Goal: Transaction & Acquisition: Purchase product/service

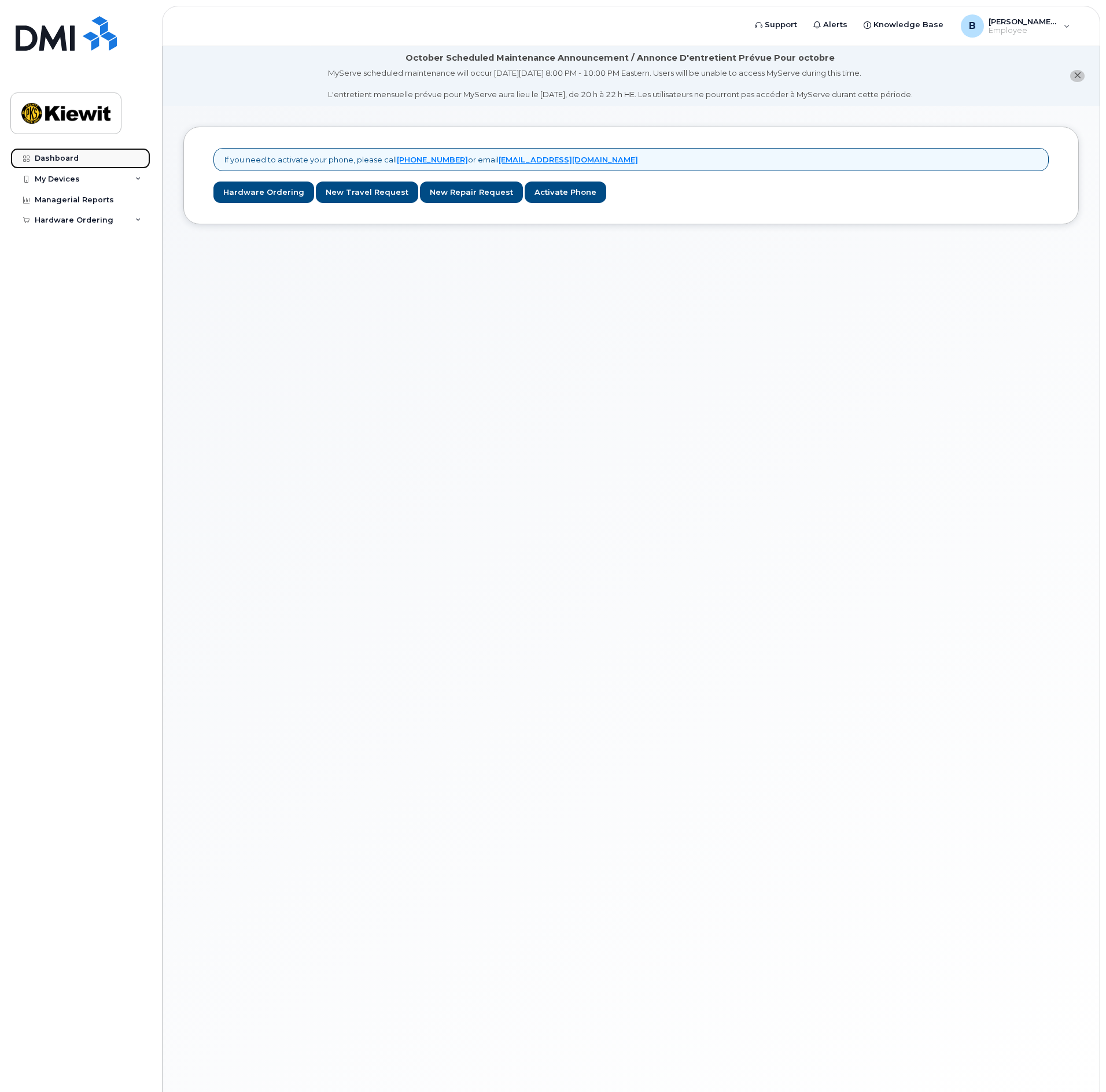
click at [86, 161] on link "Dashboard" at bounding box center [80, 159] width 140 height 21
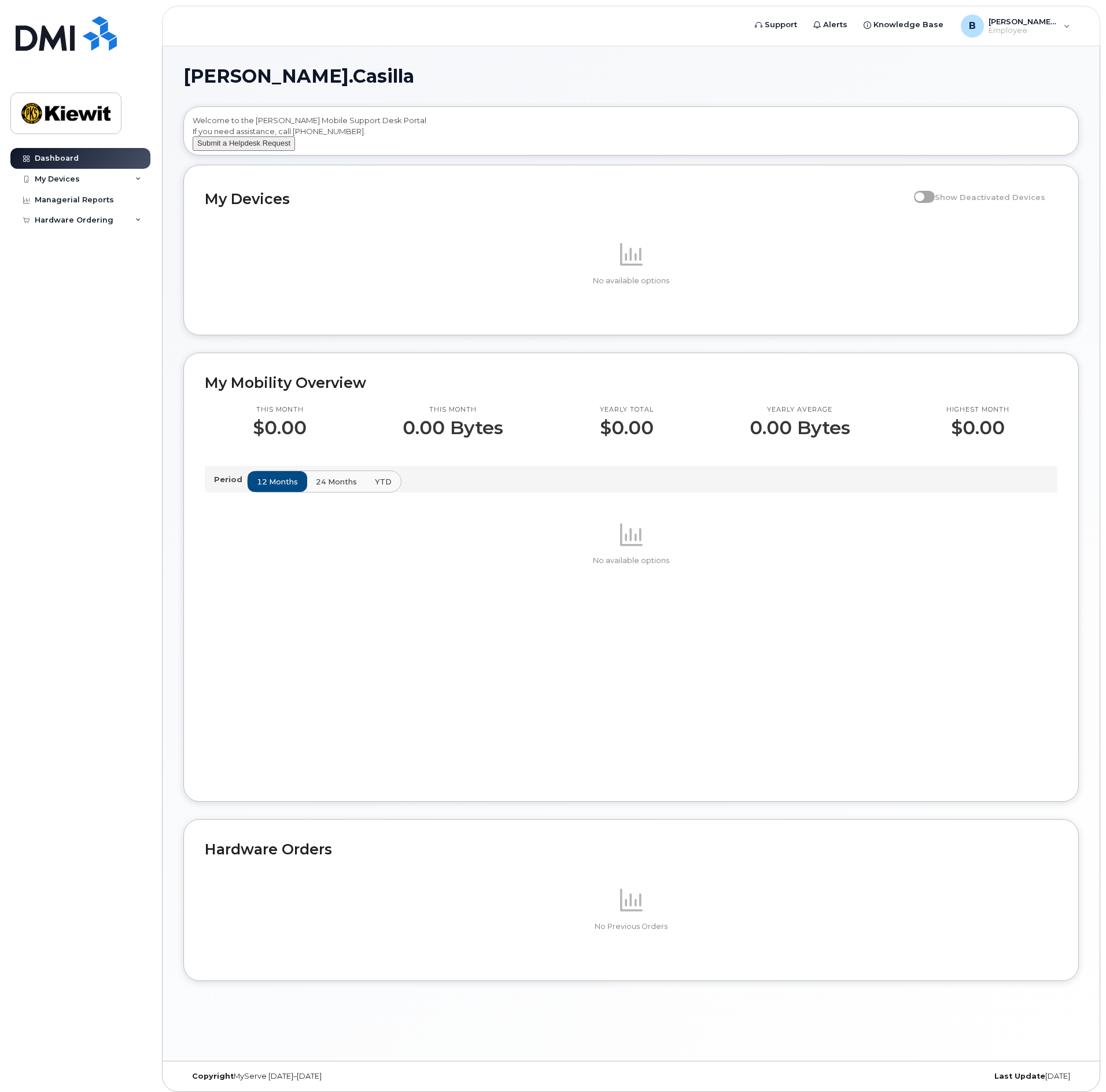
click at [221, 151] on button "Submit a Helpdesk Request" at bounding box center [244, 144] width 102 height 15
click at [947, 202] on span "Show Deactivated Devices" at bounding box center [989, 197] width 110 height 9
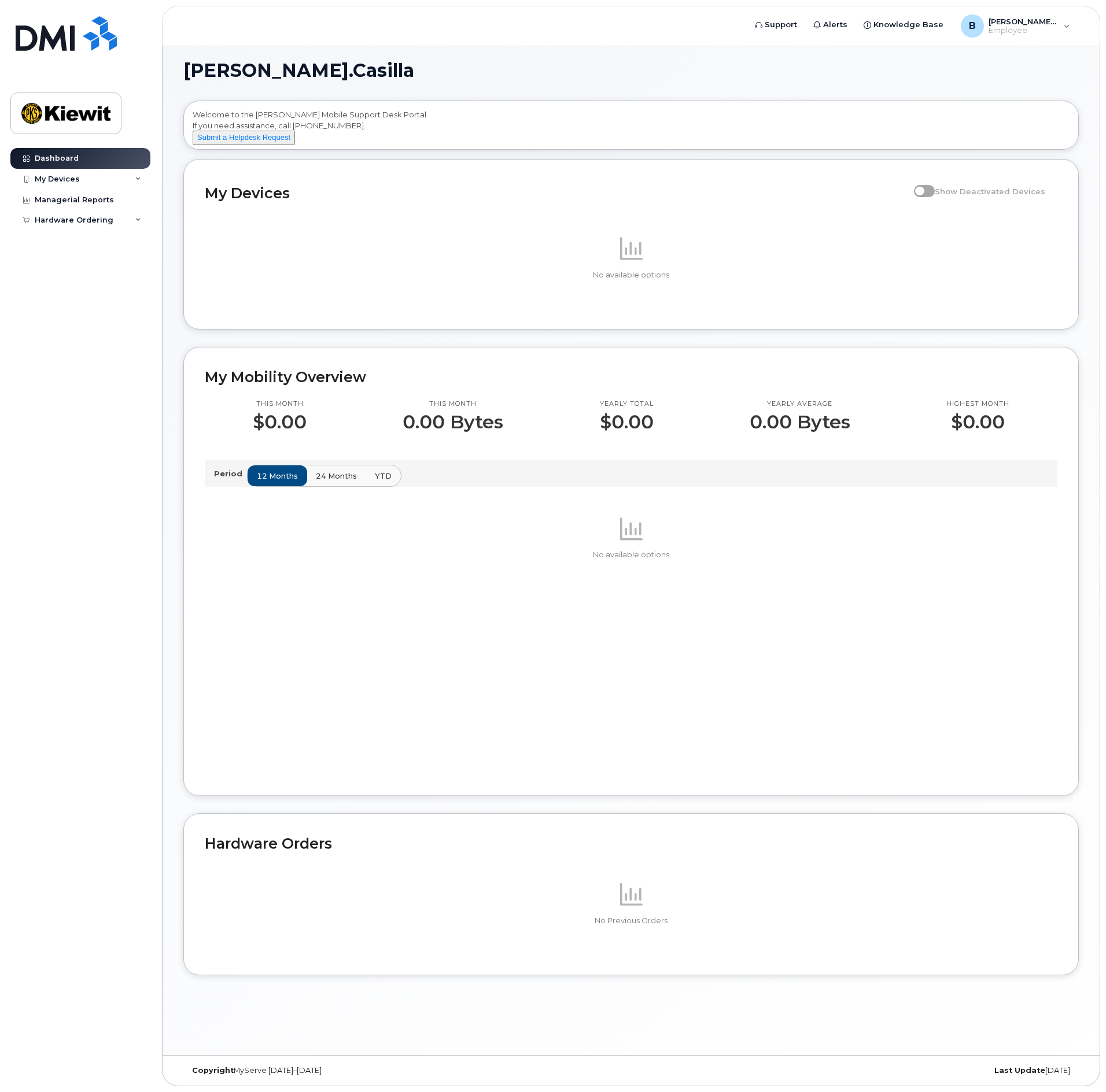
click at [590, 909] on p at bounding box center [630, 895] width 853 height 28
click at [375, 429] on div "This month 0.00 Bytes" at bounding box center [452, 416] width 197 height 33
click at [91, 175] on div "My Devices" at bounding box center [80, 179] width 140 height 21
click at [97, 242] on div "Hardware Ordering" at bounding box center [75, 242] width 79 height 9
click at [88, 256] on link "New Order" at bounding box center [91, 264] width 120 height 22
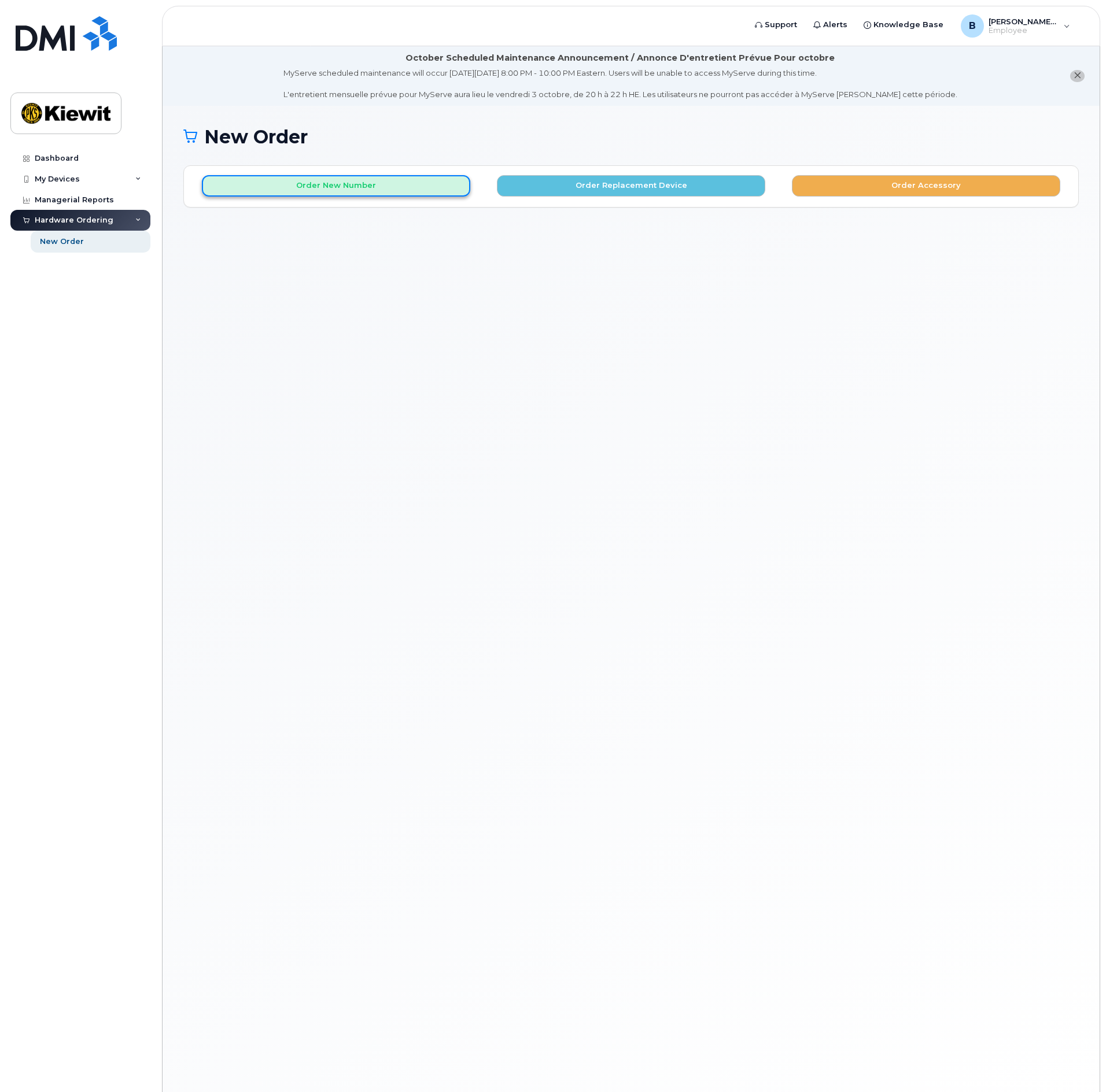
click at [329, 181] on button "Order New Number" at bounding box center [335, 186] width 268 height 21
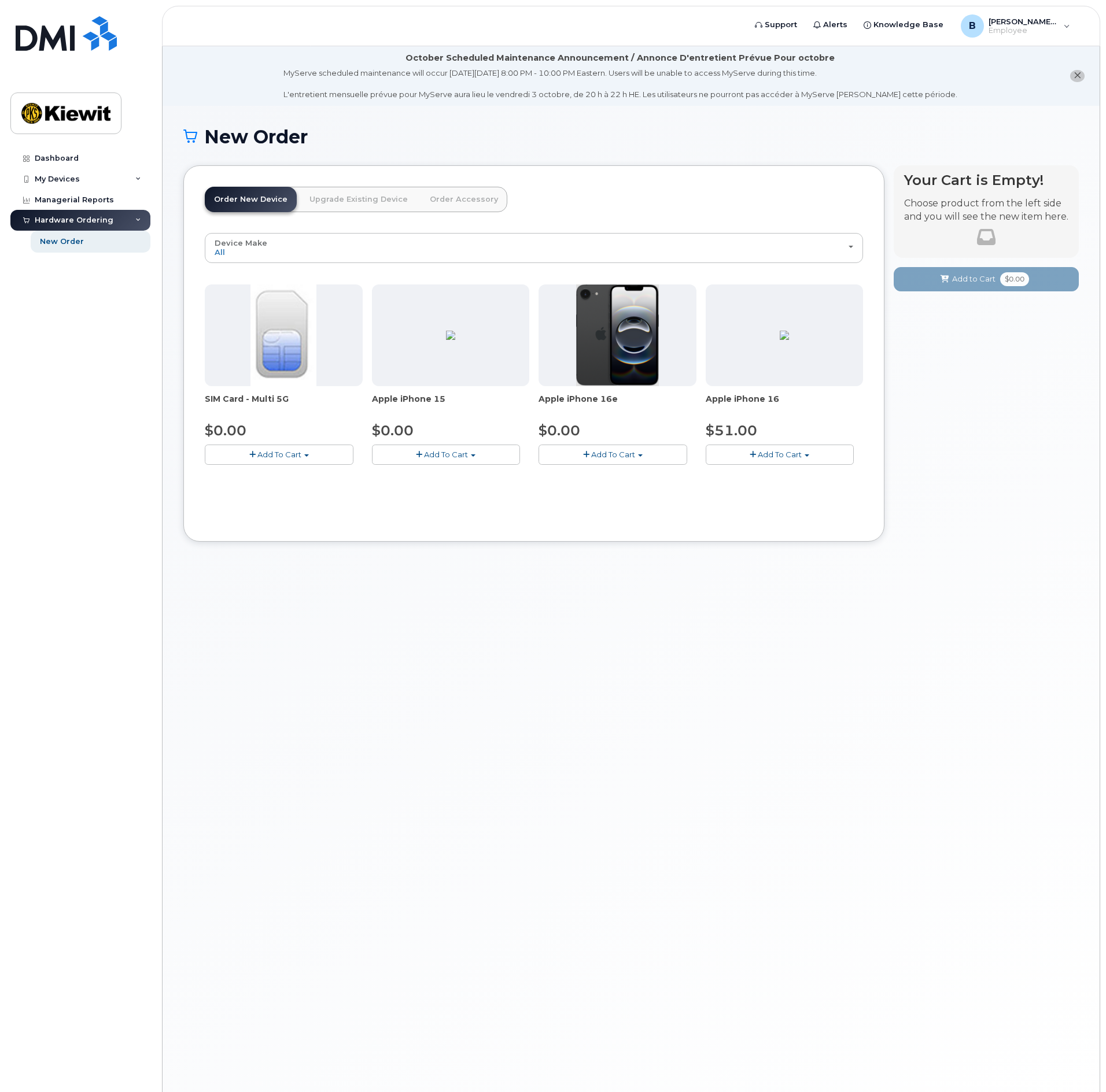
click at [315, 196] on link "Upgrade Existing Device" at bounding box center [359, 199] width 117 height 26
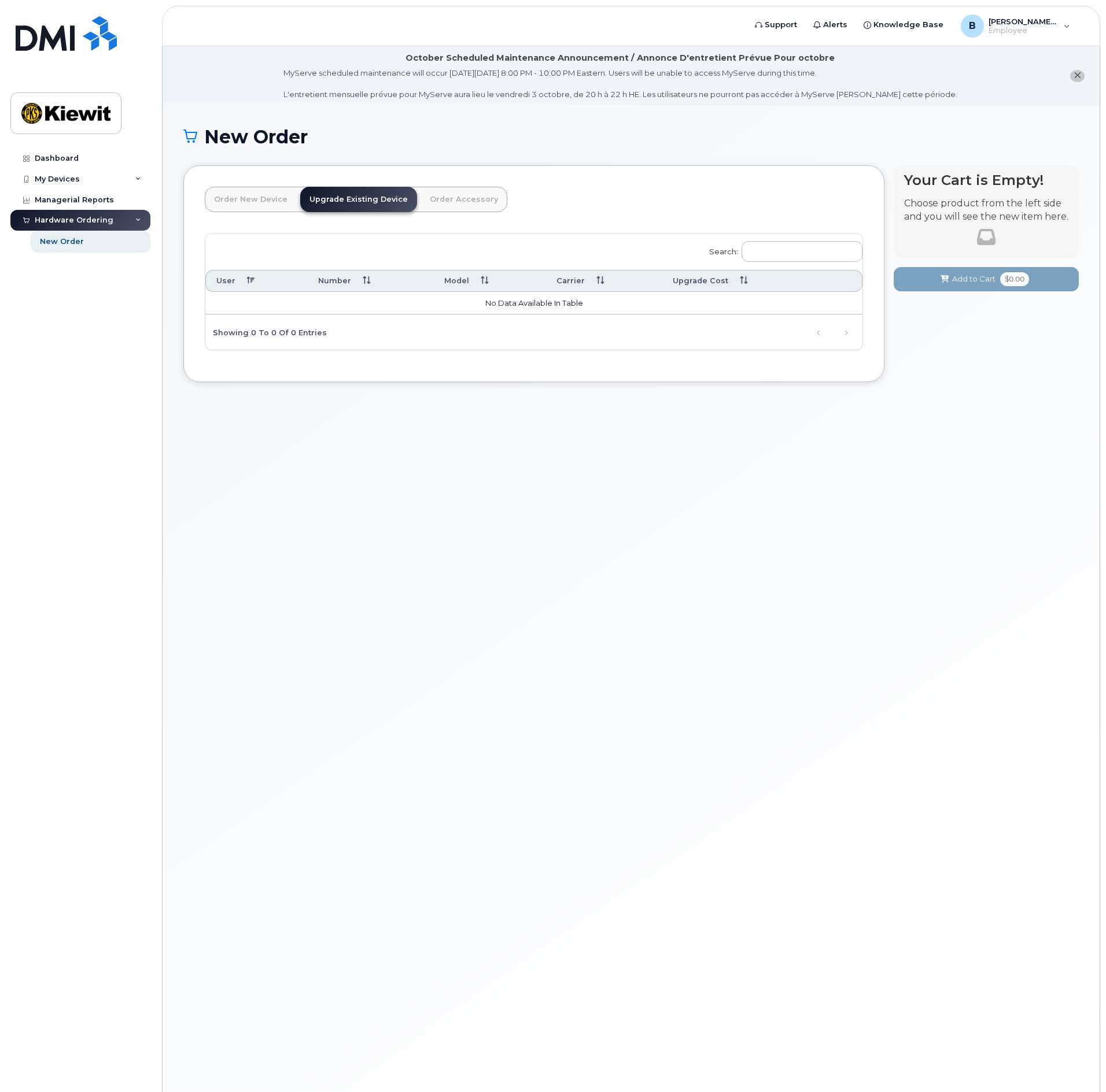
click at [267, 197] on link "Order New Device" at bounding box center [251, 199] width 92 height 26
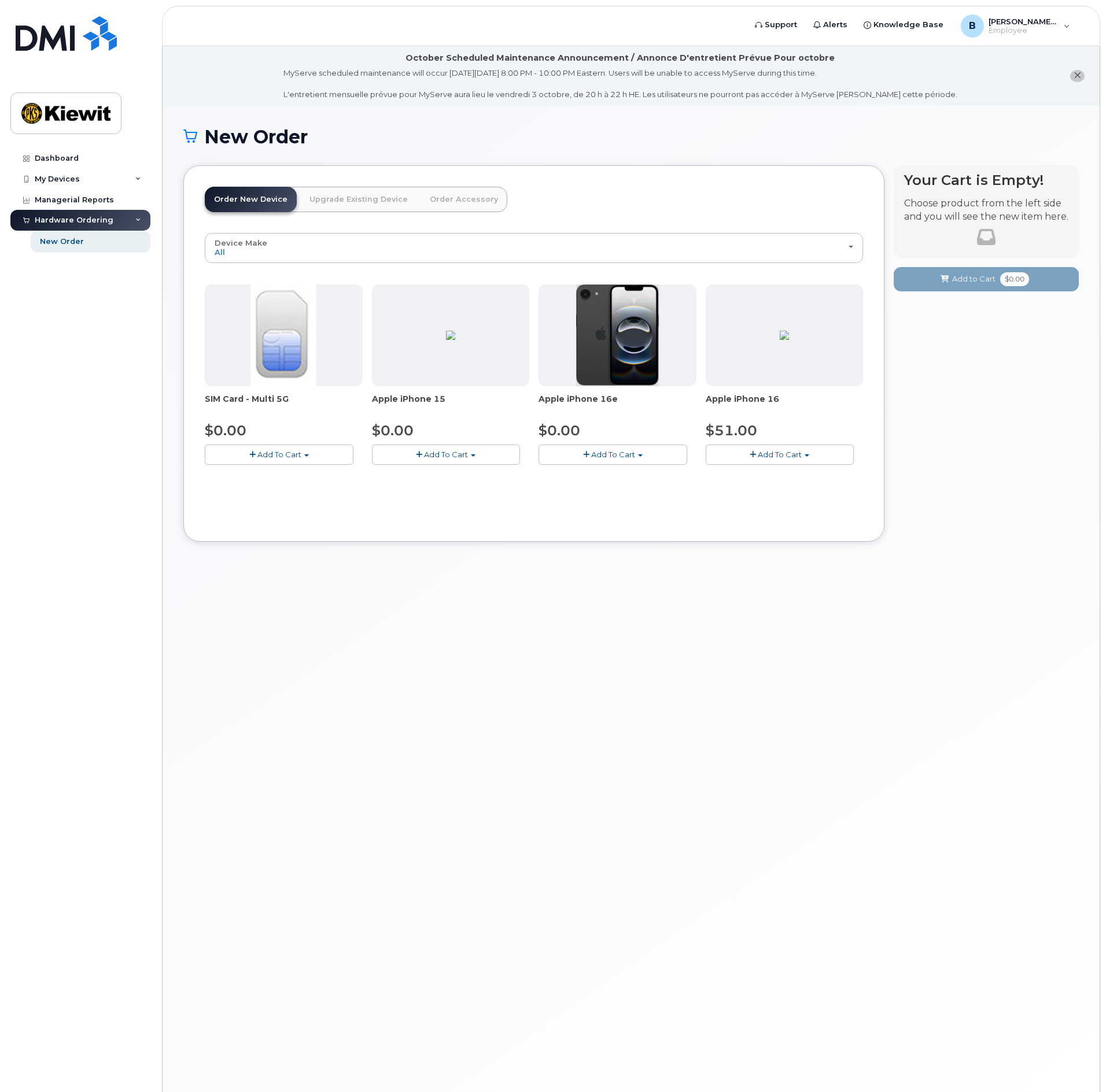
click at [601, 451] on span "Add To Cart" at bounding box center [613, 454] width 44 height 9
click at [599, 479] on link "$0.00 - 3 Year Activation (128GB)" at bounding box center [616, 476] width 149 height 15
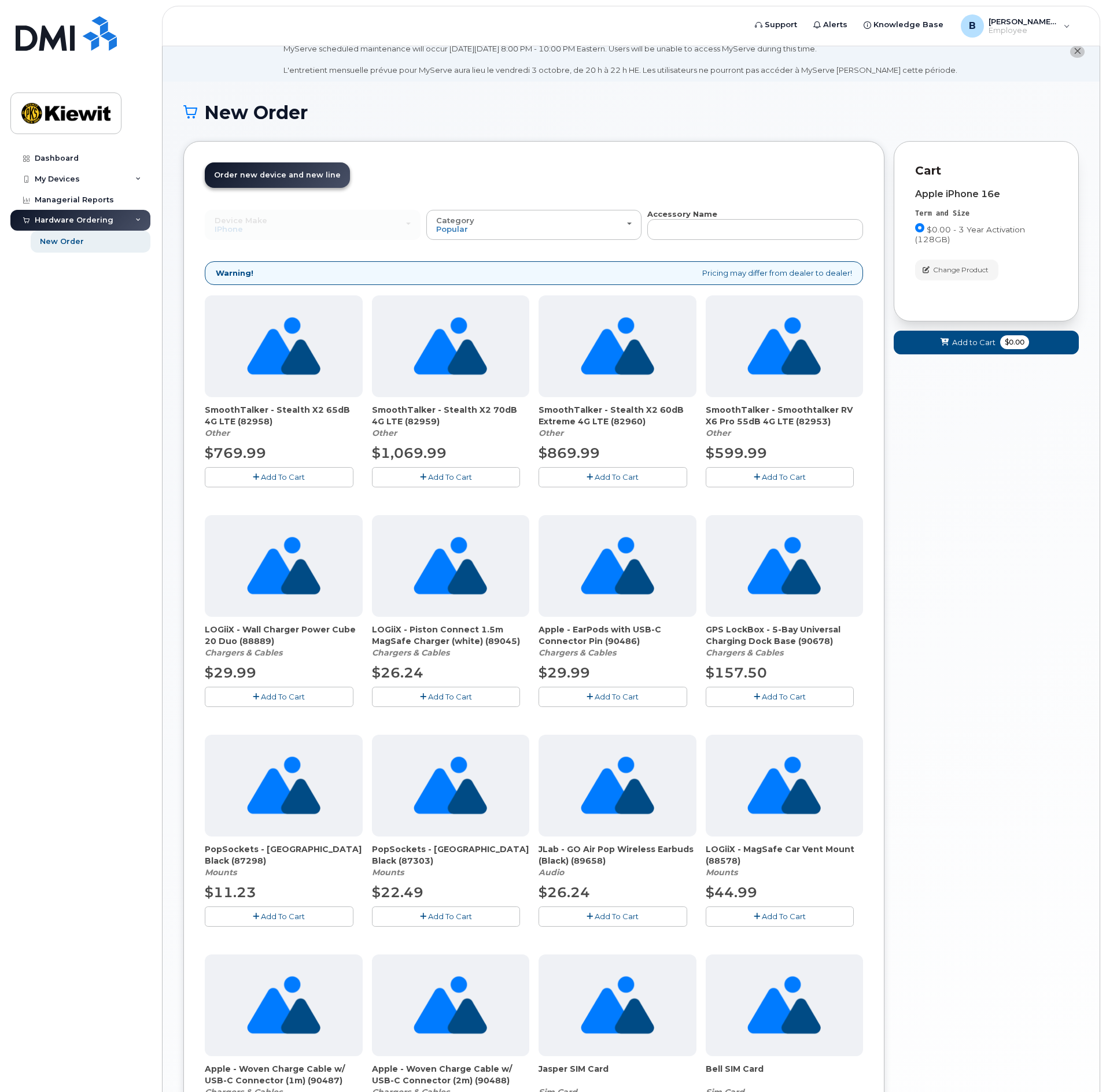
scroll to position [18, 0]
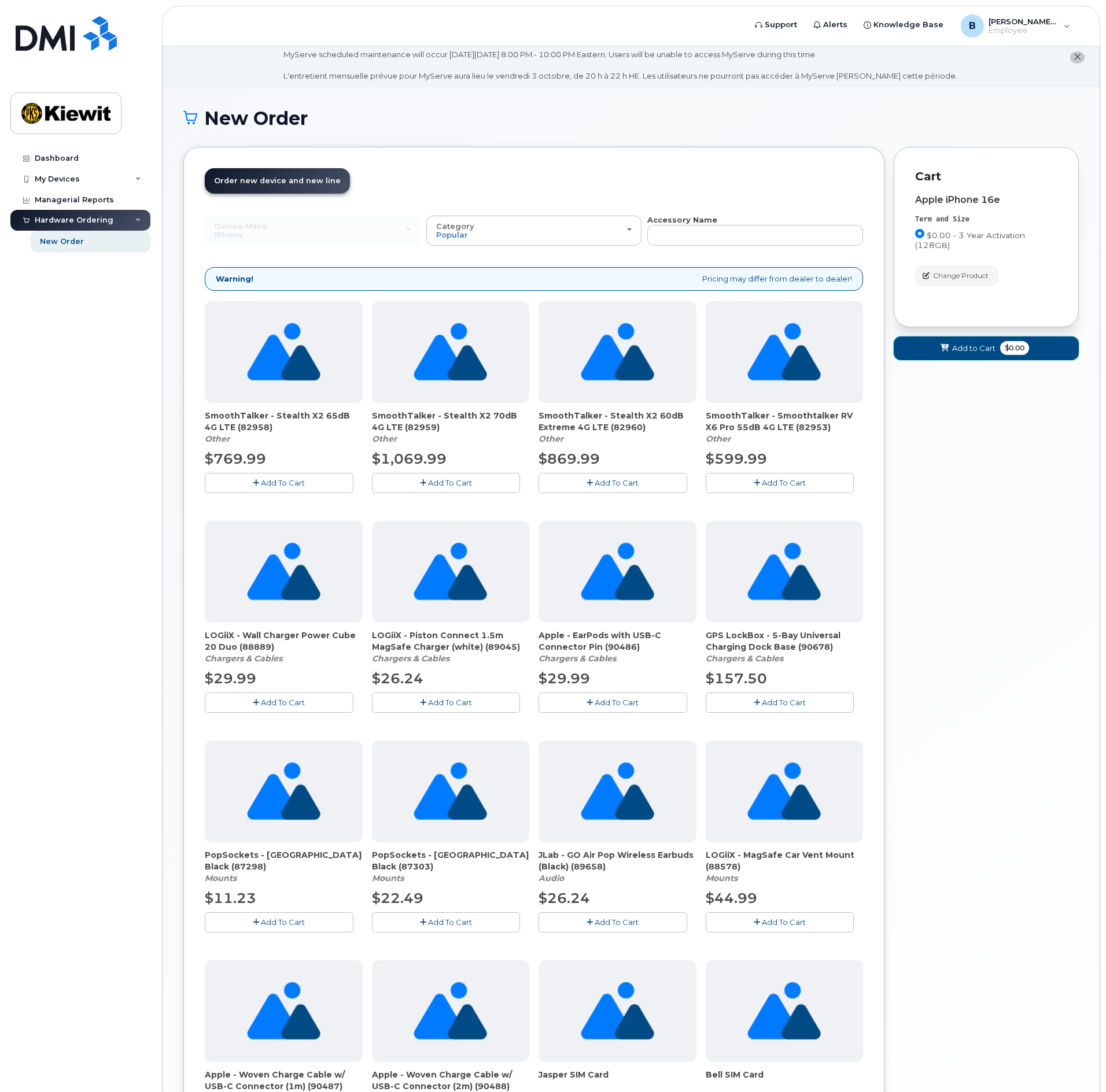
click at [947, 343] on span at bounding box center [945, 348] width 11 height 11
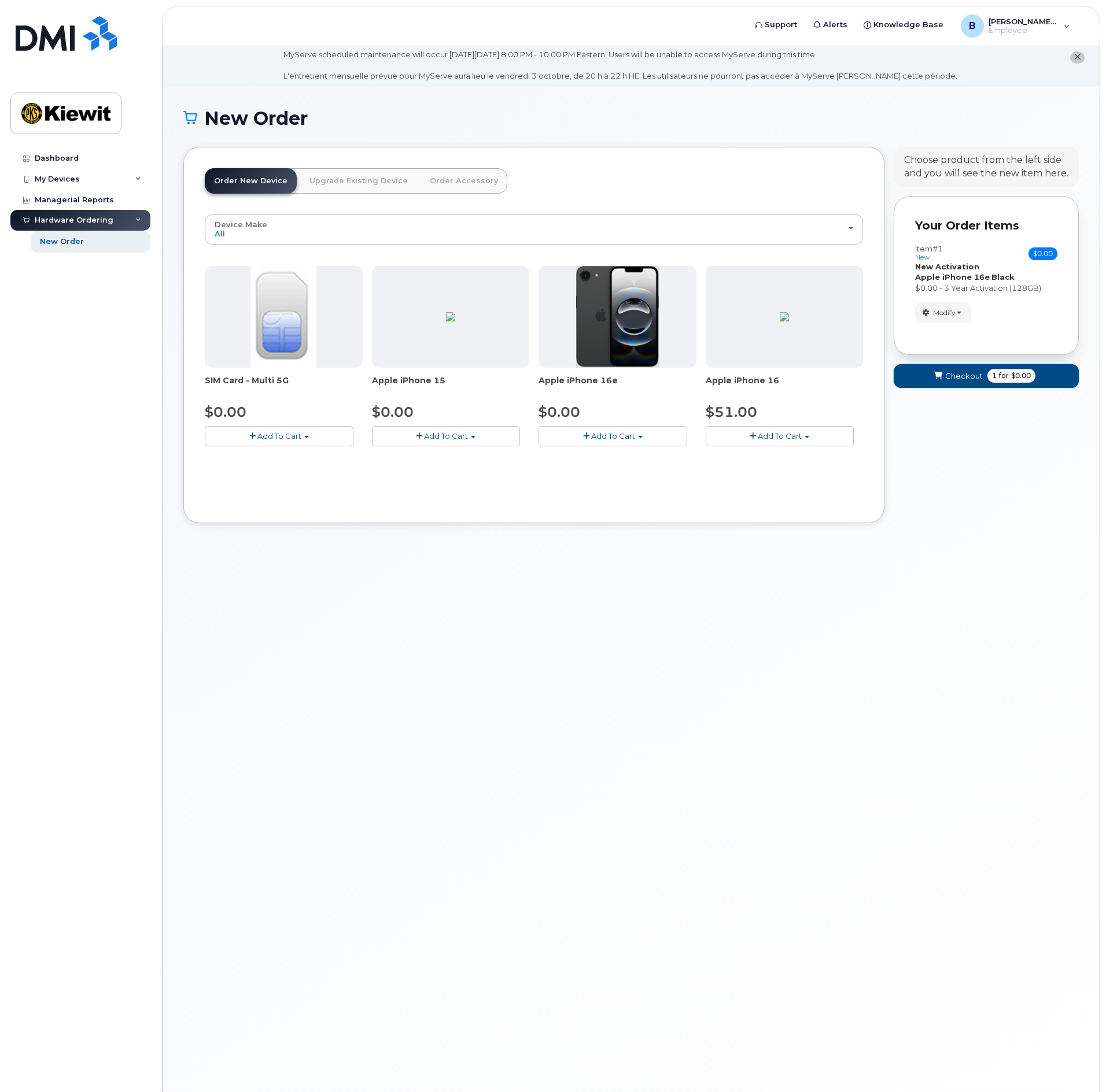
click at [965, 376] on span "Checkout" at bounding box center [964, 375] width 37 height 11
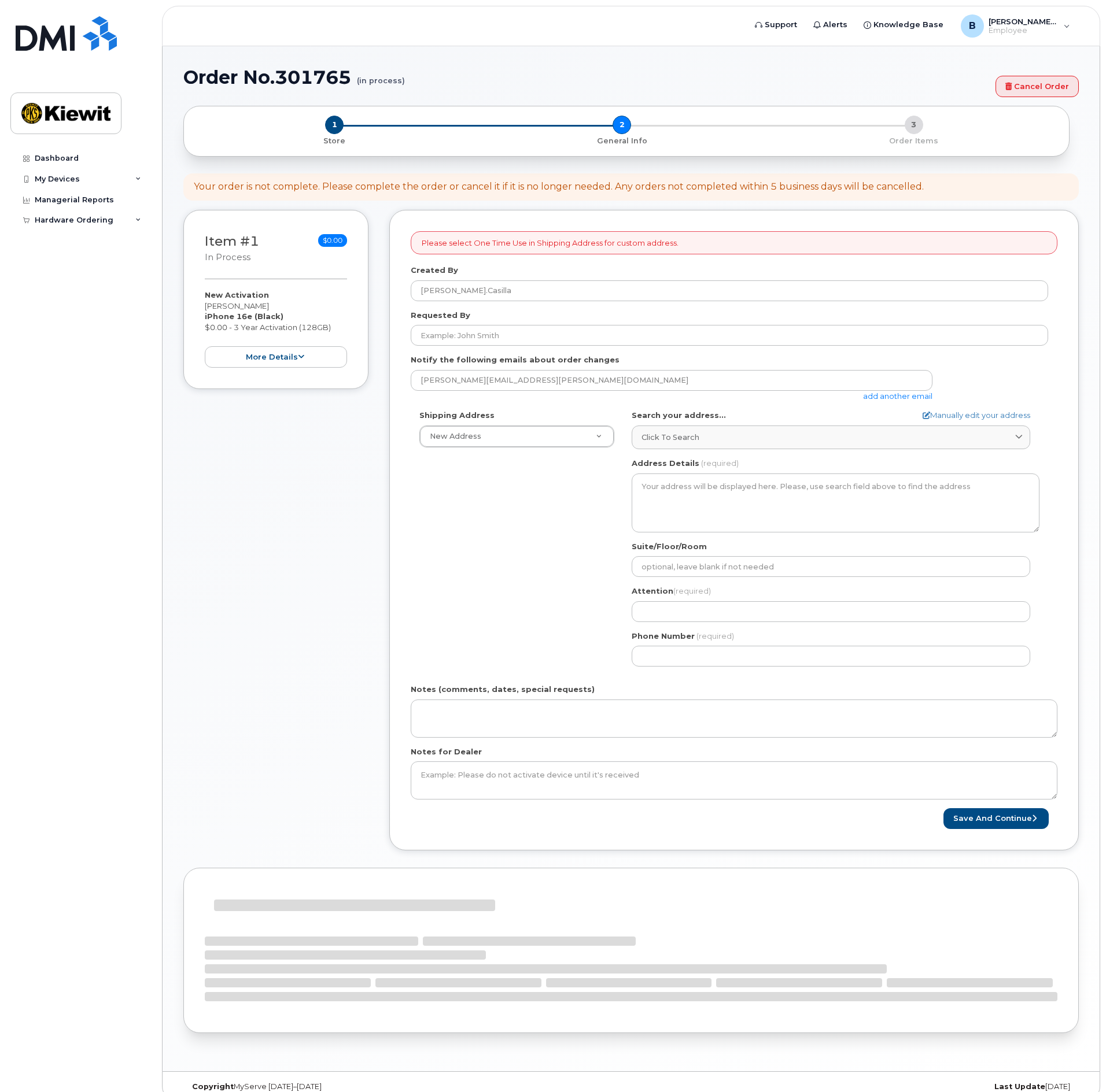
select select
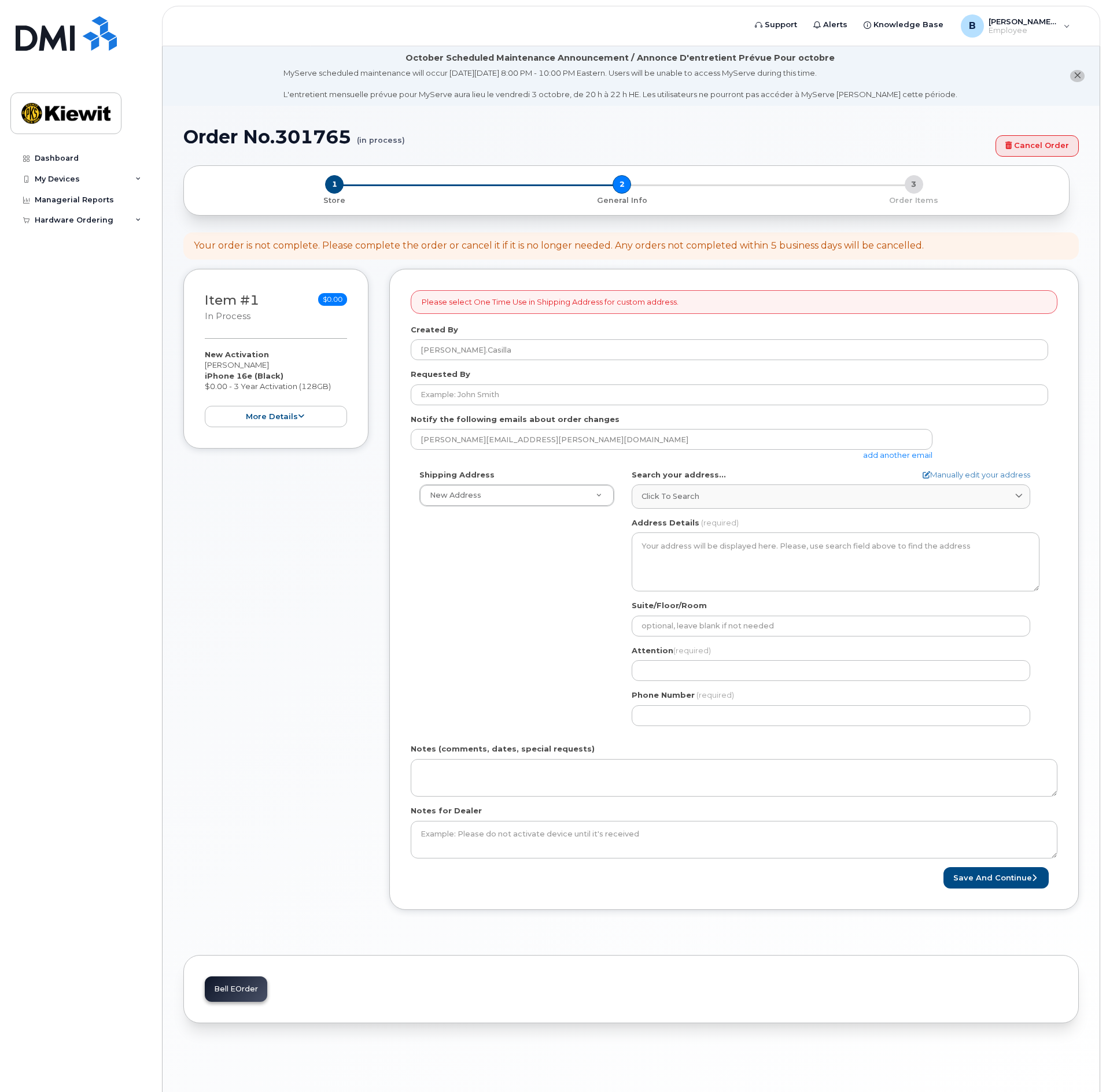
click at [305, 428] on div "Item #1 in process $0.00 New Activation [PERSON_NAME] iPhone 16e (Black) $0.00 …" at bounding box center [275, 359] width 185 height 180
click at [305, 419] on button "more details" at bounding box center [275, 416] width 142 height 21
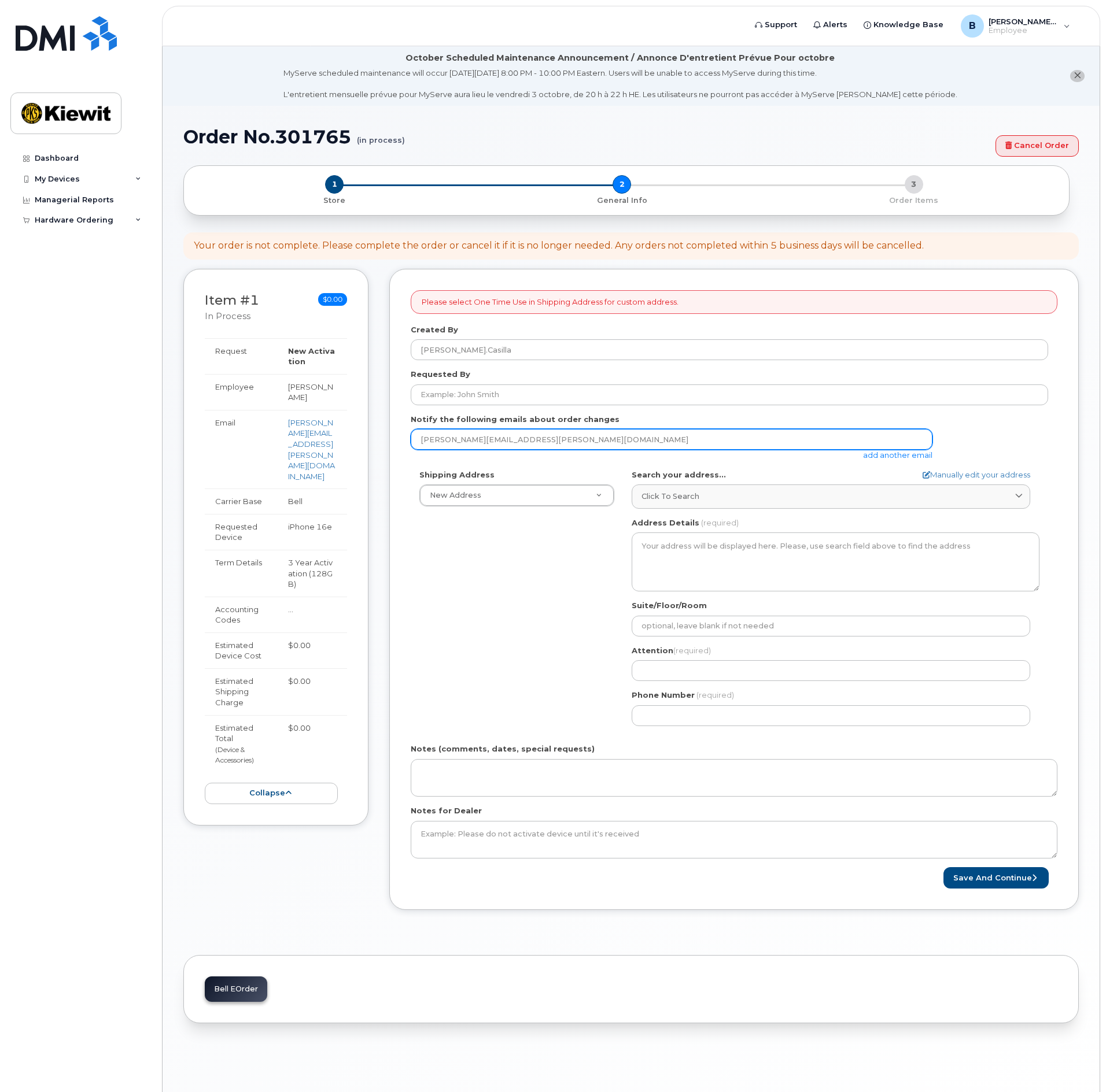
click at [580, 442] on input "[PERSON_NAME][EMAIL_ADDRESS][PERSON_NAME][DOMAIN_NAME]" at bounding box center [671, 439] width 522 height 21
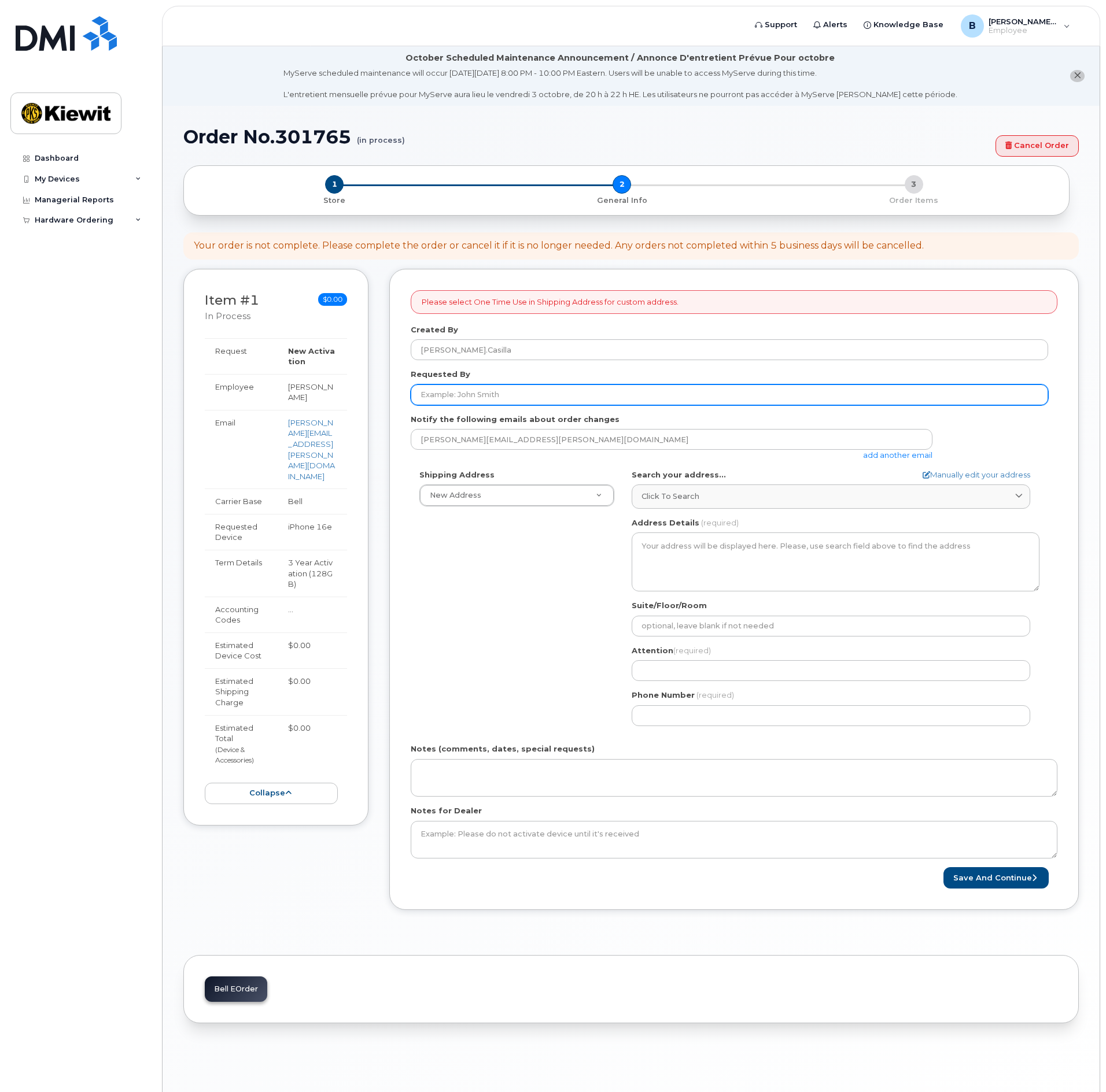
click at [600, 398] on input "Requested By" at bounding box center [729, 394] width 637 height 21
